Goal: Task Accomplishment & Management: Use online tool/utility

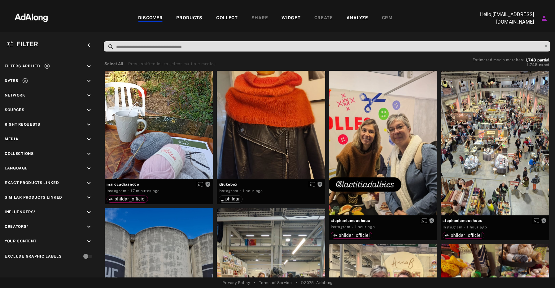
click at [222, 17] on div "COLLECT" at bounding box center [227, 18] width 22 height 7
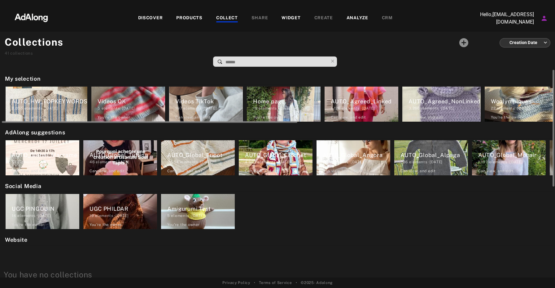
click at [351, 102] on div "AUTO_Agreed_Linked" at bounding box center [365, 101] width 68 height 8
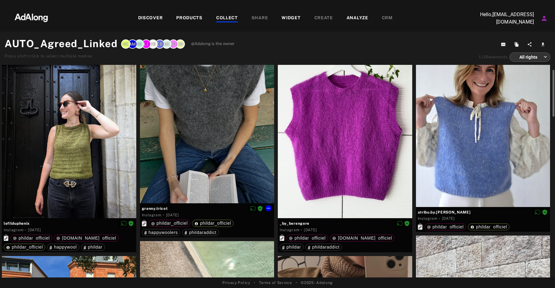
scroll to position [29, 0]
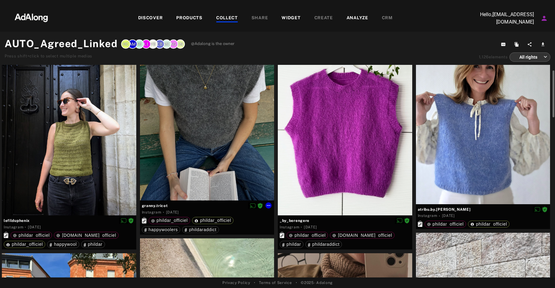
click at [224, 118] on div at bounding box center [207, 118] width 134 height 164
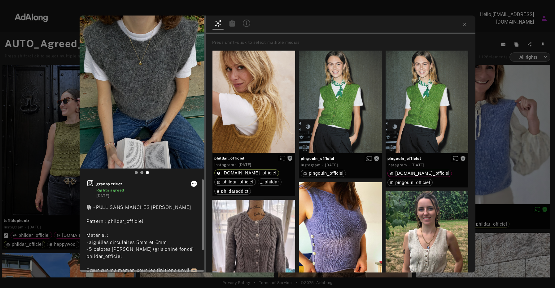
click at [195, 183] on icon at bounding box center [193, 183] width 5 height 5
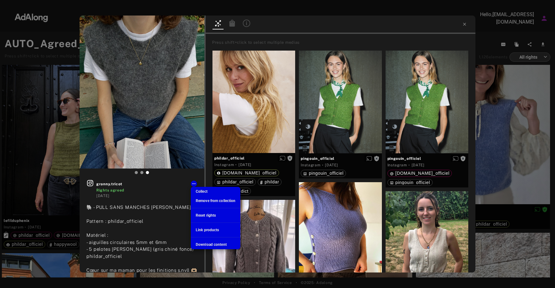
click at [137, 188] on div at bounding box center [277, 144] width 555 height 288
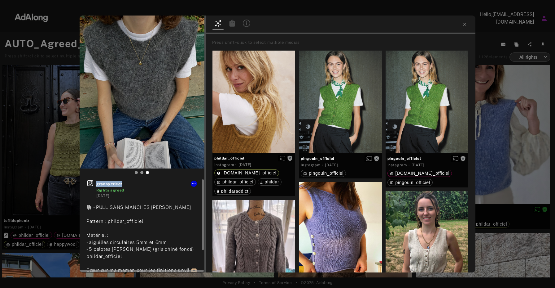
drag, startPoint x: 125, startPoint y: 184, endPoint x: 97, endPoint y: 184, distance: 27.3
click at [97, 184] on span "granny.tricot" at bounding box center [146, 184] width 101 height 6
copy span "granny.tricot"
click at [194, 184] on icon at bounding box center [193, 183] width 5 height 5
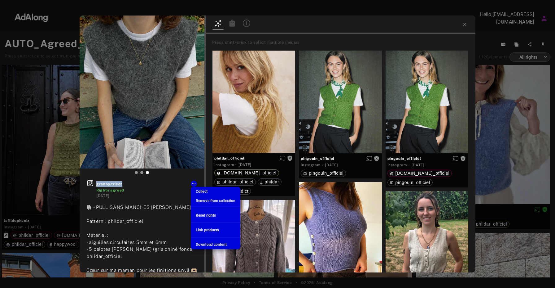
click at [208, 190] on li "Collect" at bounding box center [216, 191] width 50 height 9
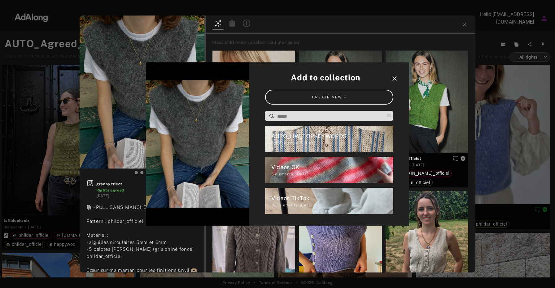
click at [394, 75] on icon "close" at bounding box center [394, 78] width 7 height 7
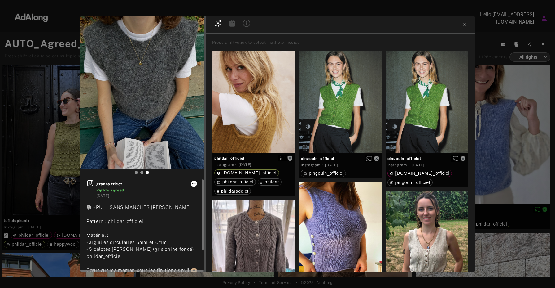
click at [195, 186] on icon at bounding box center [193, 183] width 5 height 5
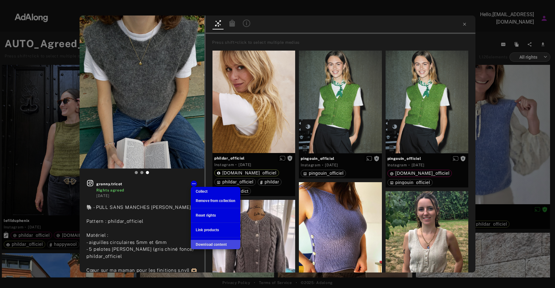
click at [212, 244] on span "Download content" at bounding box center [211, 244] width 31 height 4
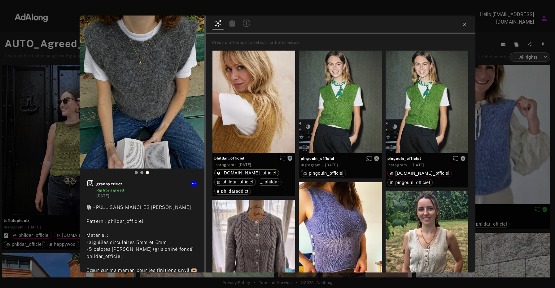
click at [467, 23] on icon at bounding box center [464, 24] width 5 height 5
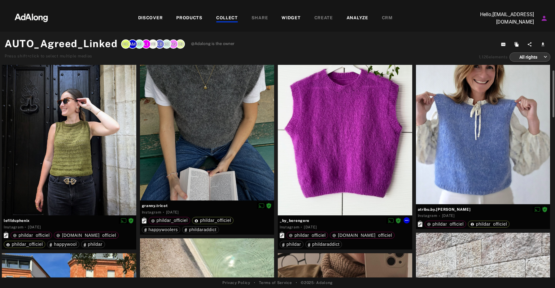
click at [358, 135] on div at bounding box center [345, 125] width 134 height 179
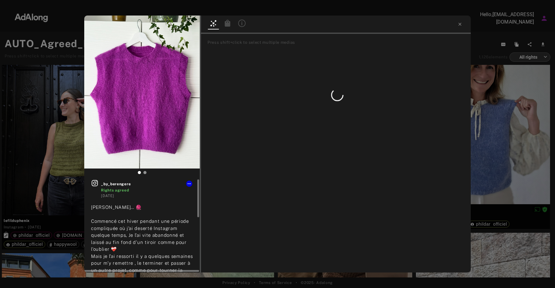
scroll to position [7, 0]
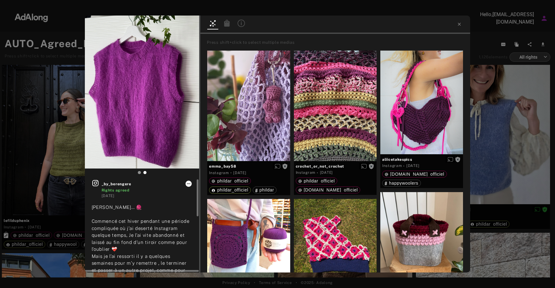
click at [188, 185] on icon at bounding box center [188, 183] width 5 height 5
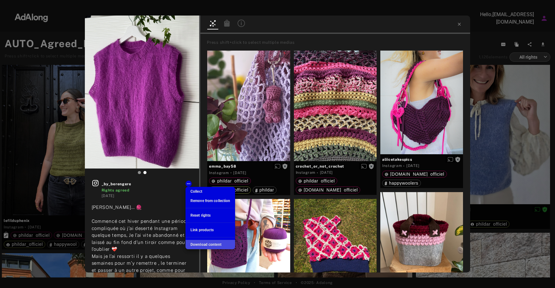
click at [206, 244] on span "Download content" at bounding box center [206, 244] width 31 height 4
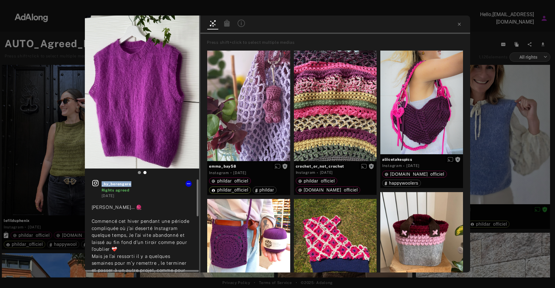
drag, startPoint x: 132, startPoint y: 182, endPoint x: 101, endPoint y: 182, distance: 31.0
click at [101, 182] on div "_by_berengere Rights agreed [DATE]" at bounding box center [142, 188] width 101 height 19
copy span "_by_berengere"
click at [456, 23] on div at bounding box center [335, 24] width 270 height 18
click at [458, 23] on icon at bounding box center [459, 24] width 5 height 5
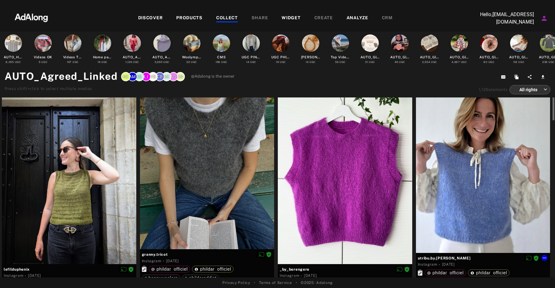
scroll to position [12, 0]
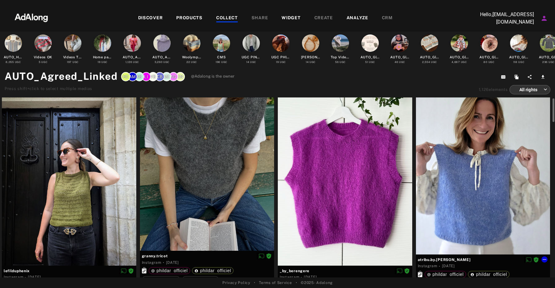
click at [462, 162] on div at bounding box center [483, 170] width 134 height 168
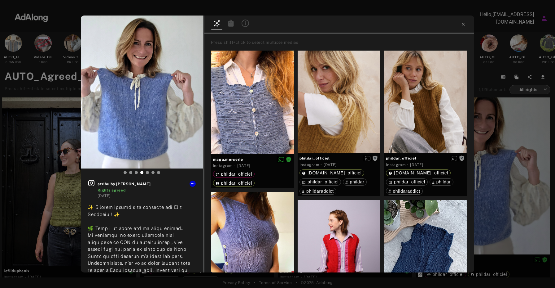
click at [460, 24] on div at bounding box center [339, 24] width 270 height 18
click at [462, 23] on icon at bounding box center [463, 24] width 5 height 5
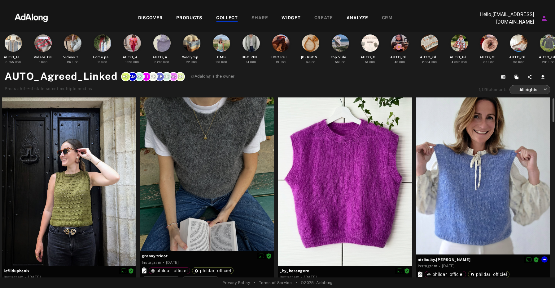
click at [492, 127] on div at bounding box center [483, 170] width 134 height 168
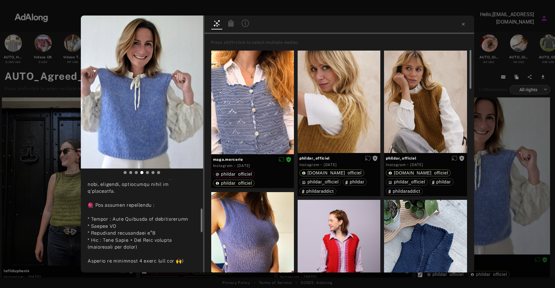
scroll to position [134, 0]
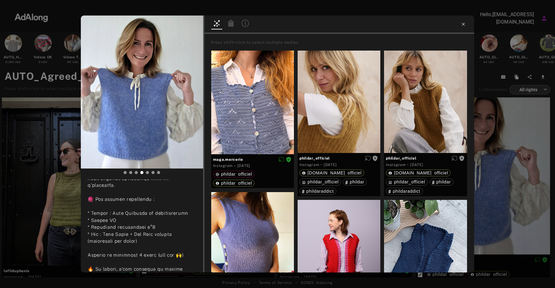
click at [464, 24] on icon at bounding box center [463, 24] width 3 height 3
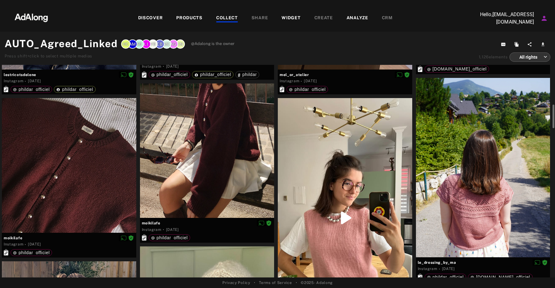
scroll to position [394, 0]
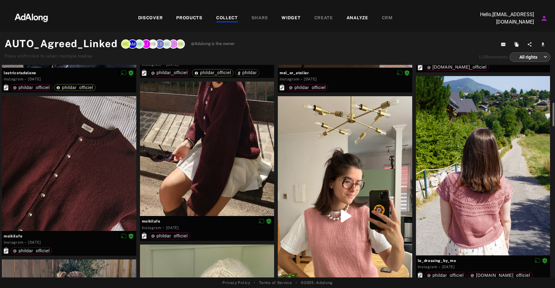
click at [381, 156] on div at bounding box center [345, 215] width 134 height 239
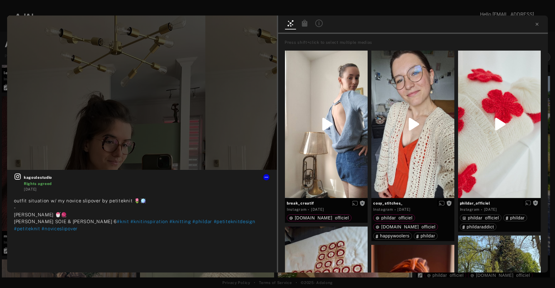
click at [536, 28] on div at bounding box center [413, 24] width 270 height 18
click at [536, 24] on icon at bounding box center [537, 24] width 5 height 5
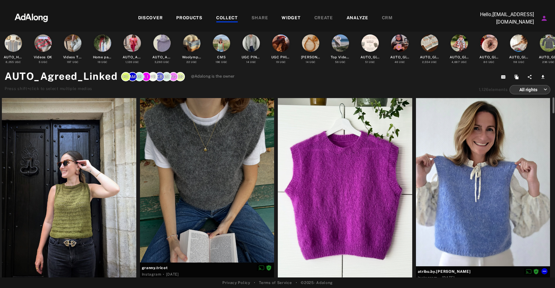
click at [475, 188] on div at bounding box center [483, 182] width 134 height 168
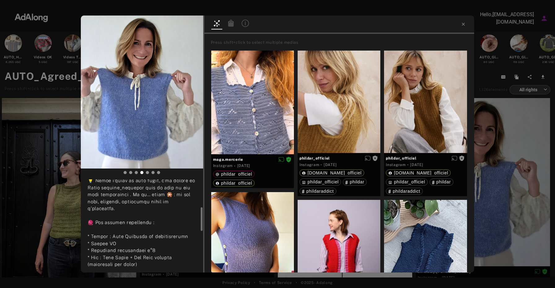
scroll to position [115, 0]
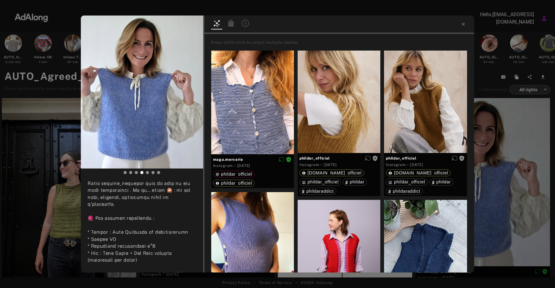
click at [230, 23] on icon at bounding box center [231, 23] width 6 height 7
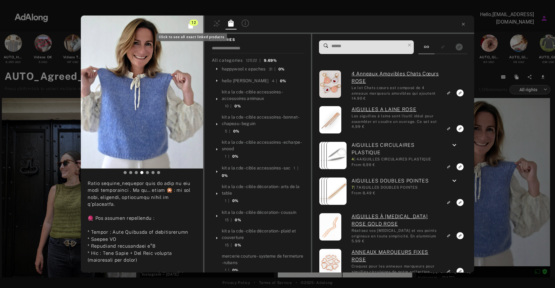
click at [192, 22] on span "12" at bounding box center [194, 23] width 8 height 6
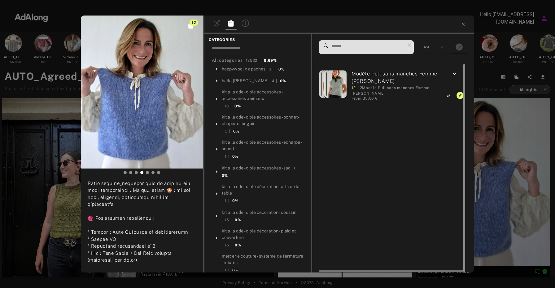
click at [461, 95] on div at bounding box center [463, 168] width 5 height 208
click at [458, 96] on icon "Unlink to exact product" at bounding box center [460, 95] width 7 height 7
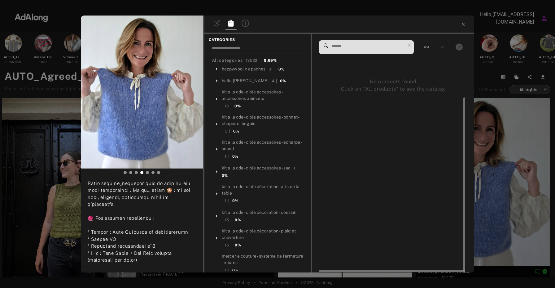
click at [349, 49] on input at bounding box center [368, 46] width 74 height 8
click at [351, 49] on input at bounding box center [368, 46] width 74 height 8
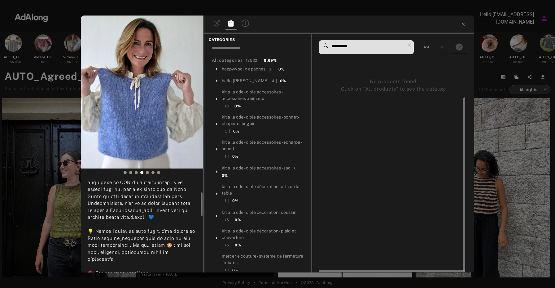
scroll to position [55, 0]
click at [366, 50] on span "**********" at bounding box center [368, 47] width 74 height 13
click at [358, 47] on input "**********" at bounding box center [368, 46] width 74 height 8
type input "*"
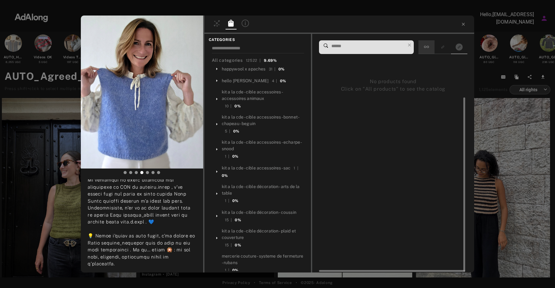
click at [427, 47] on icon at bounding box center [426, 46] width 5 height 5
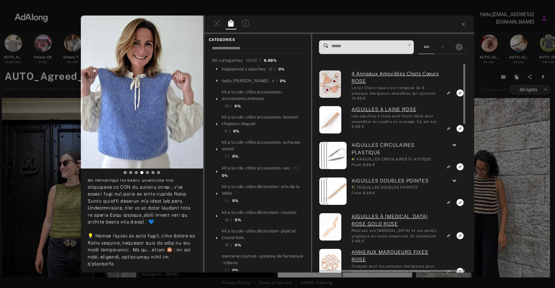
click at [362, 47] on input at bounding box center [368, 46] width 74 height 8
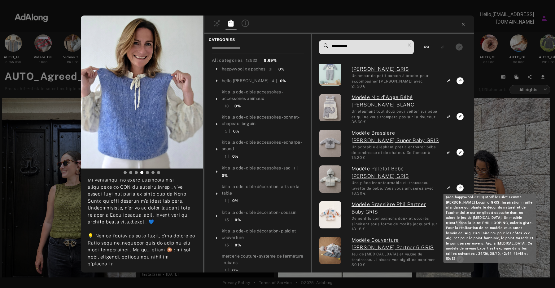
scroll to position [875, 0]
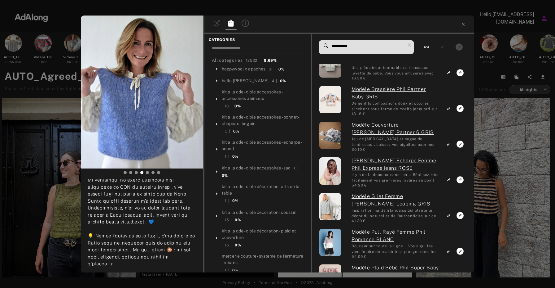
drag, startPoint x: 353, startPoint y: 46, endPoint x: 303, endPoint y: 46, distance: 49.6
click at [303, 46] on div "**********" at bounding box center [339, 153] width 270 height 238
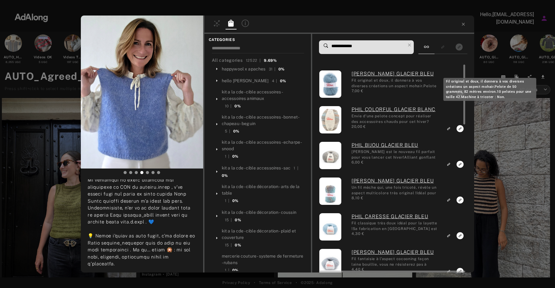
scroll to position [11, 0]
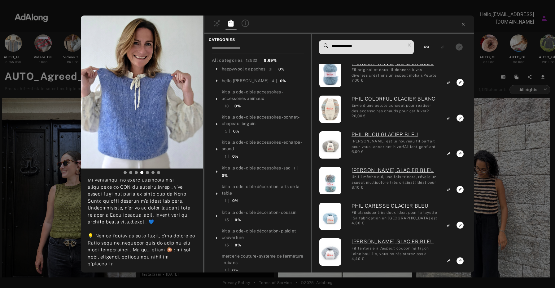
drag, startPoint x: 372, startPoint y: 47, endPoint x: 304, endPoint y: 45, distance: 68.2
click at [304, 45] on div "**********" at bounding box center [339, 153] width 270 height 238
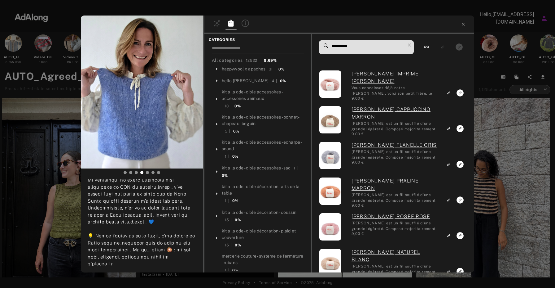
type input "**********"
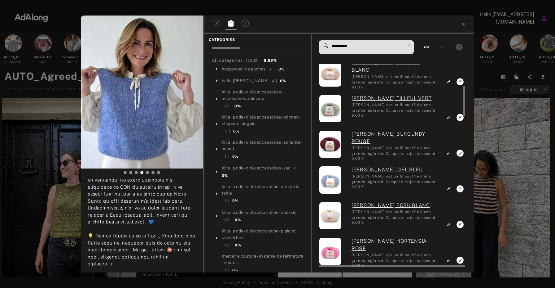
scroll to position [190, 0]
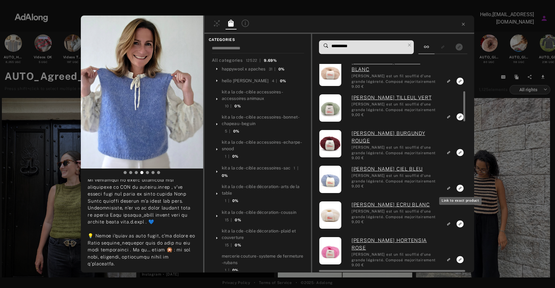
click at [458, 189] on icon "Link to exact product" at bounding box center [460, 187] width 7 height 7
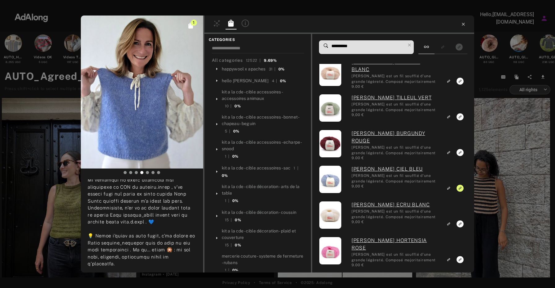
click at [463, 26] on icon at bounding box center [463, 24] width 5 height 5
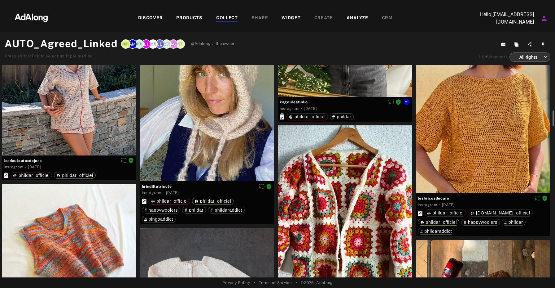
scroll to position [636, 0]
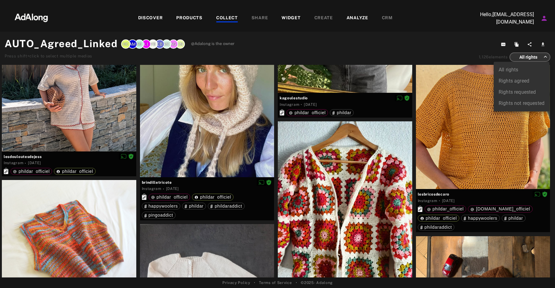
click at [545, 58] on body "Add to collection close CREATE NEW + AUTO_HW_TOPKEYWORDS 8,055 elements · [DATE…" at bounding box center [277, 144] width 555 height 288
click at [545, 58] on div at bounding box center [277, 144] width 555 height 288
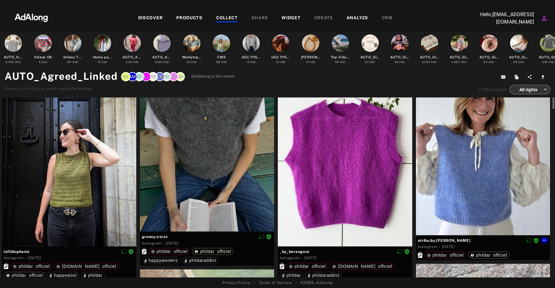
scroll to position [15, 0]
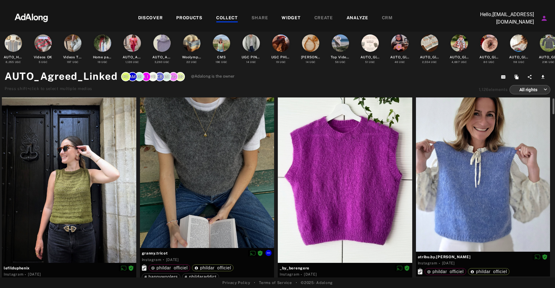
click at [239, 156] on div at bounding box center [207, 165] width 134 height 164
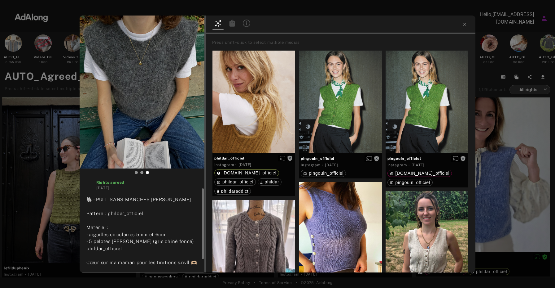
scroll to position [11, 0]
